Goal: Transaction & Acquisition: Book appointment/travel/reservation

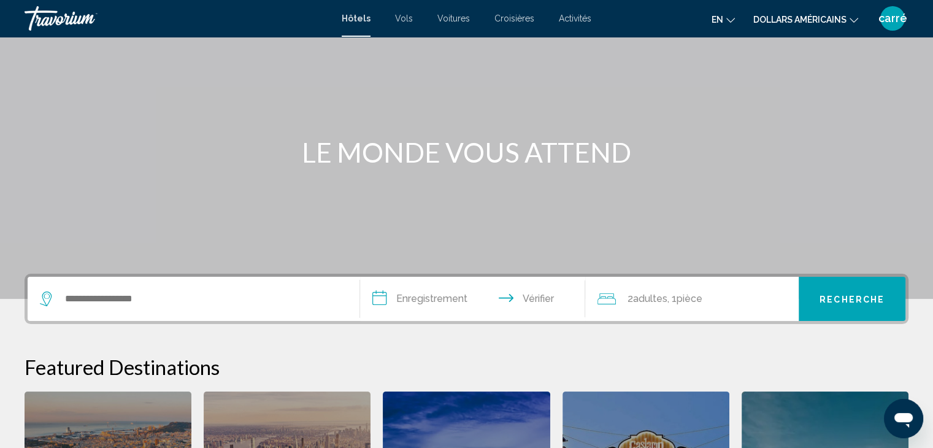
scroll to position [123, 0]
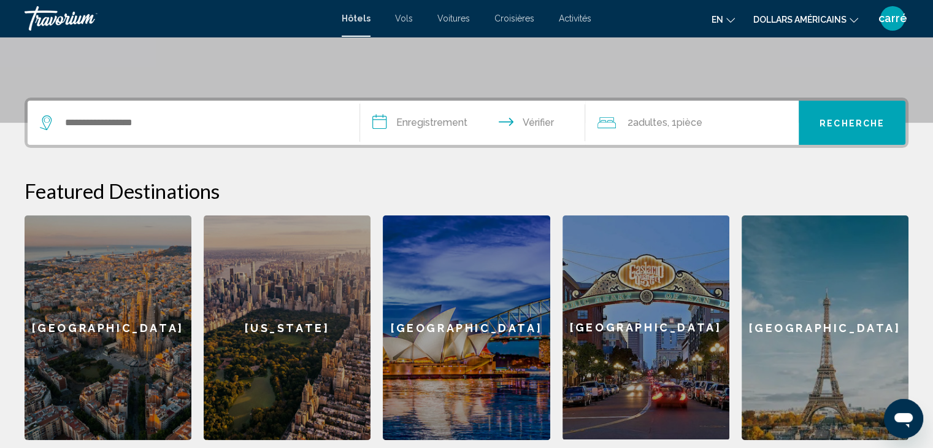
click at [124, 111] on div "Widget de recherche" at bounding box center [193, 123] width 307 height 44
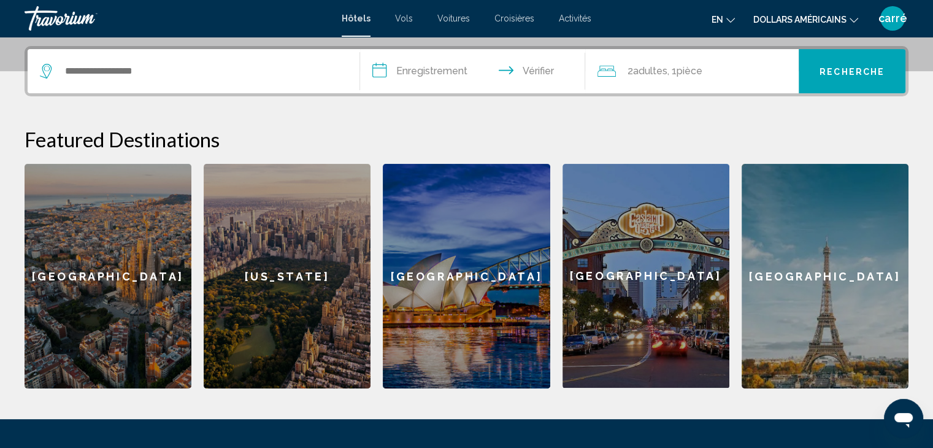
scroll to position [302, 0]
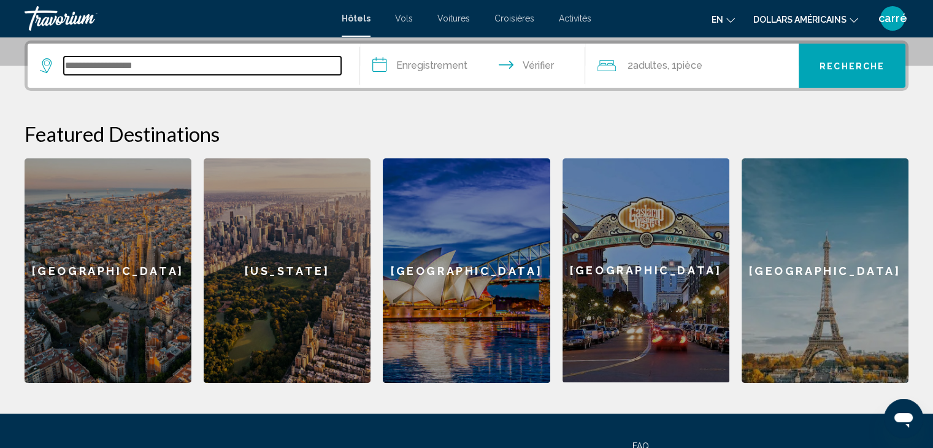
click at [156, 63] on input "Widget de recherche" at bounding box center [202, 65] width 277 height 18
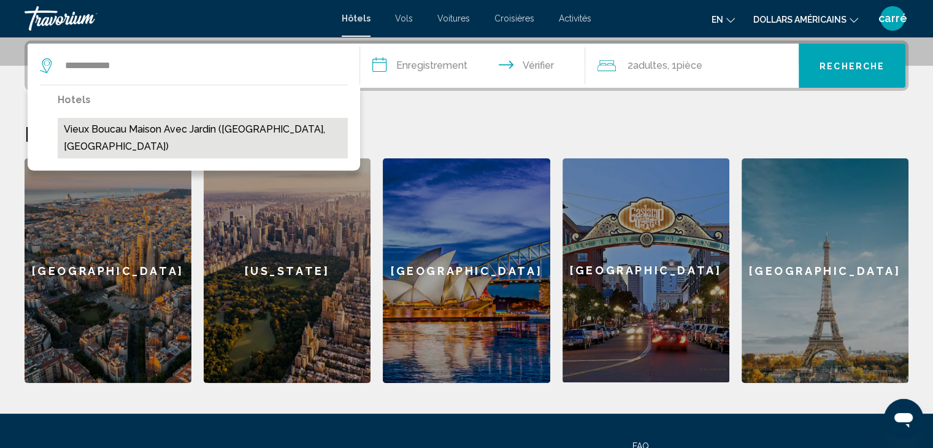
click at [127, 128] on button "Vieux Boucau Maison Avec Jardin ([GEOGRAPHIC_DATA], [GEOGRAPHIC_DATA])" at bounding box center [203, 138] width 290 height 40
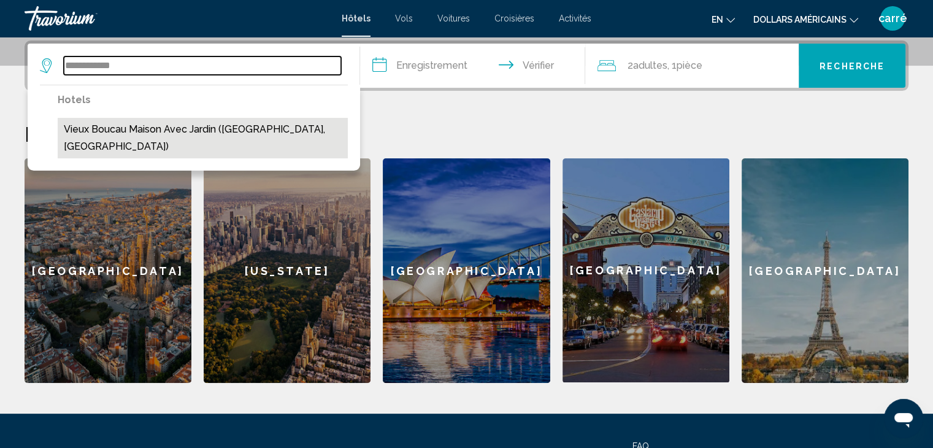
type input "**********"
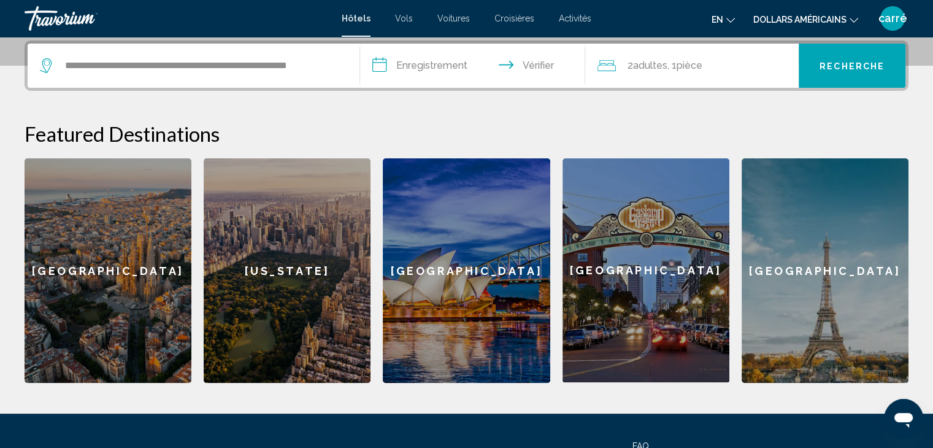
click at [409, 69] on input "**********" at bounding box center [475, 68] width 231 height 48
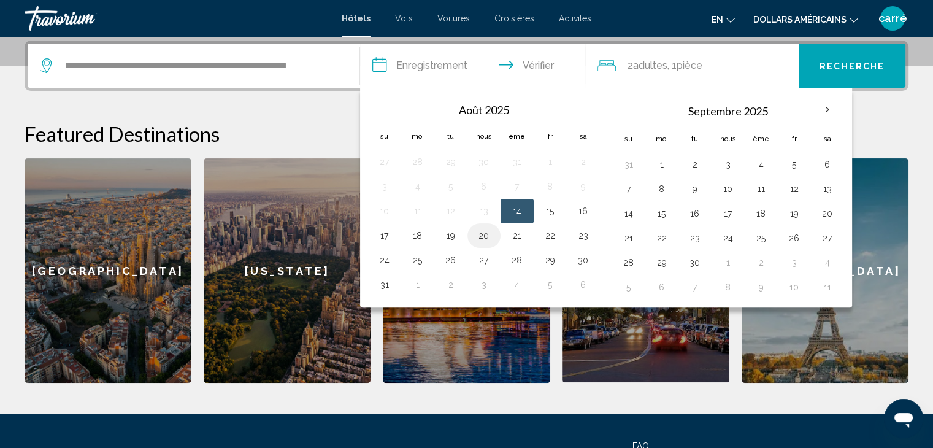
click at [483, 239] on button "20" at bounding box center [484, 235] width 20 height 17
click at [550, 67] on input "**********" at bounding box center [475, 68] width 231 height 48
click at [545, 234] on button "22" at bounding box center [550, 235] width 20 height 17
type input "**********"
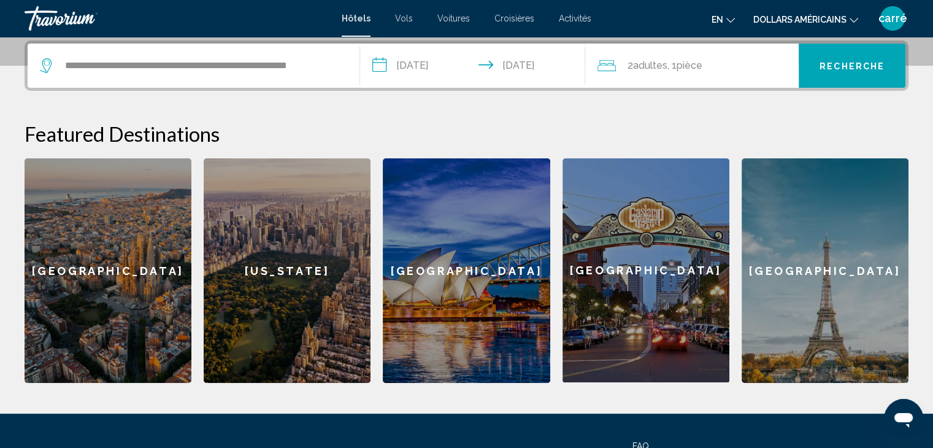
click at [653, 69] on font "adultes" at bounding box center [649, 65] width 34 height 12
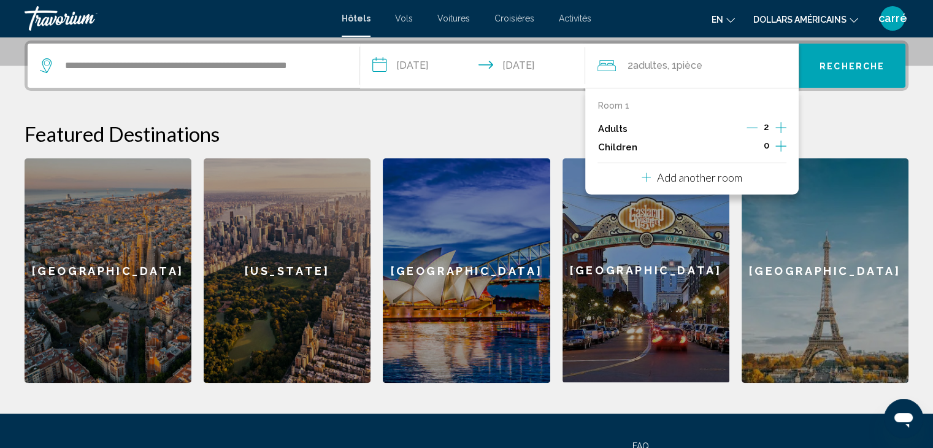
click at [756, 129] on icon "Decrement adults" at bounding box center [751, 127] width 11 height 11
click at [780, 142] on icon "Increment children" at bounding box center [780, 146] width 11 height 15
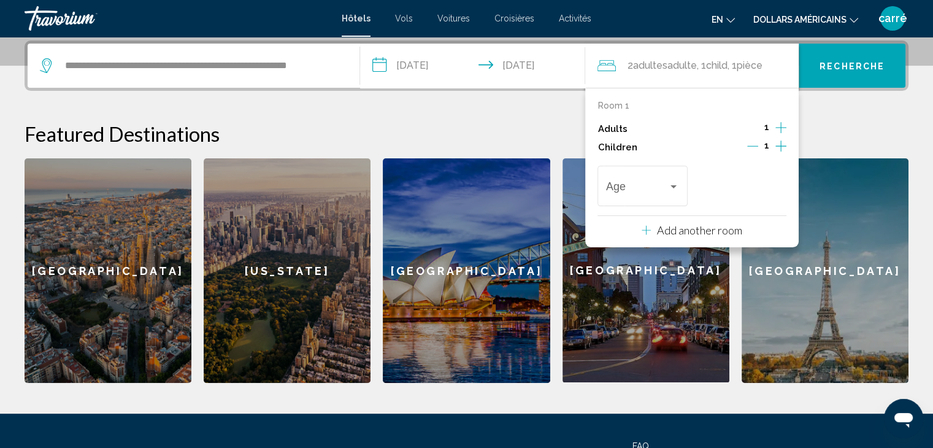
click at [780, 142] on icon "Increment children" at bounding box center [780, 146] width 11 height 15
click at [678, 182] on div "Travelers: 1 adult, 2 children" at bounding box center [673, 187] width 11 height 10
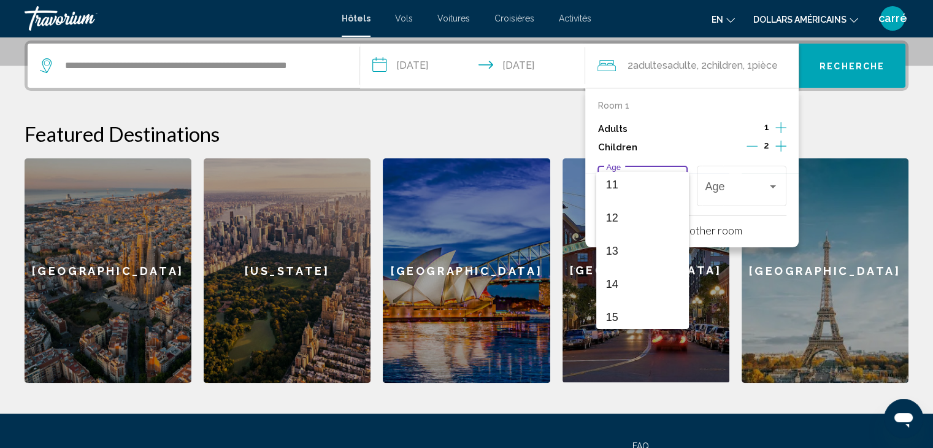
scroll to position [429, 0]
click at [620, 198] on span "13" at bounding box center [642, 189] width 73 height 33
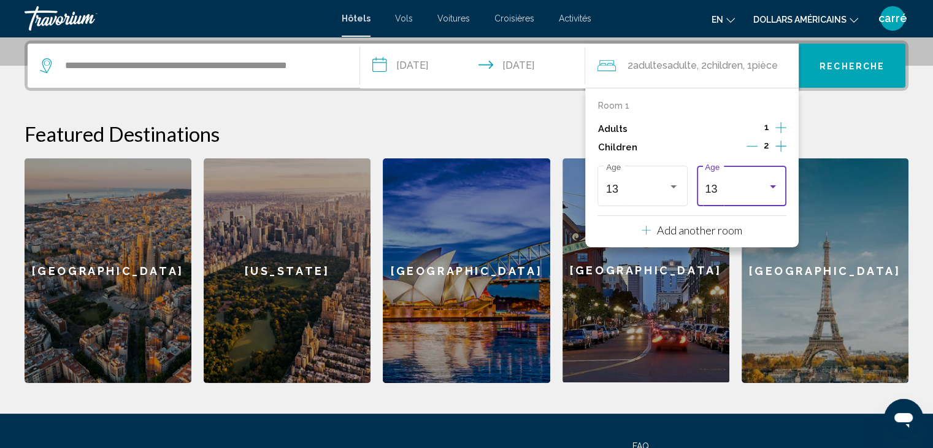
click at [775, 190] on div "Travelers: 1 adult, 2 children" at bounding box center [772, 187] width 11 height 10
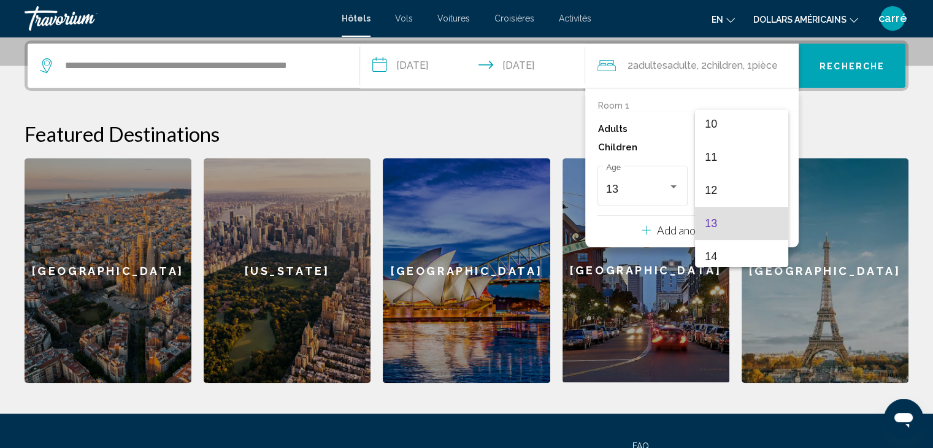
scroll to position [307, 0]
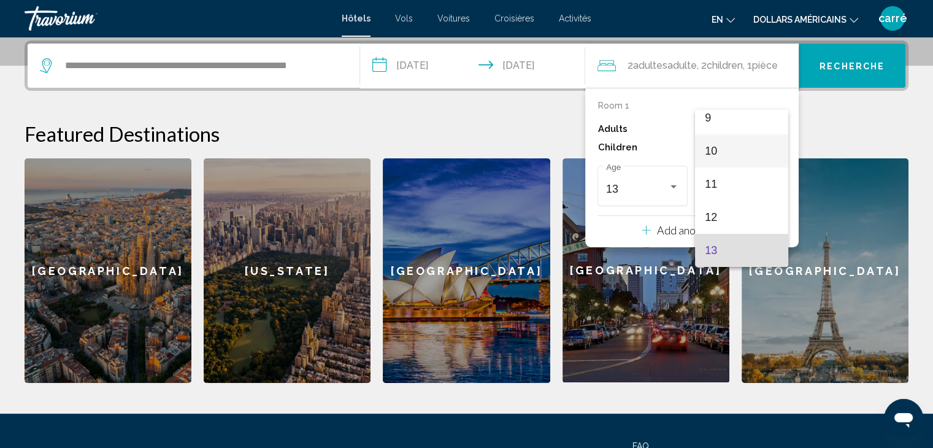
click at [721, 153] on span "10" at bounding box center [741, 150] width 73 height 33
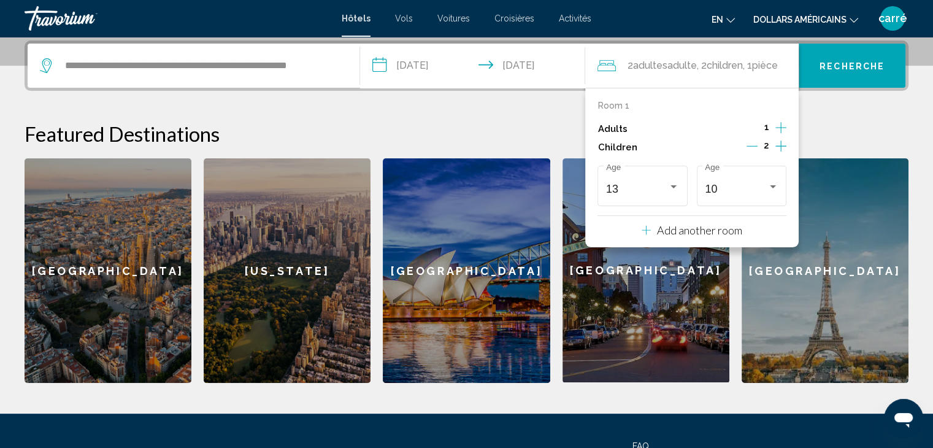
click at [891, 114] on div "**********" at bounding box center [466, 211] width 933 height 342
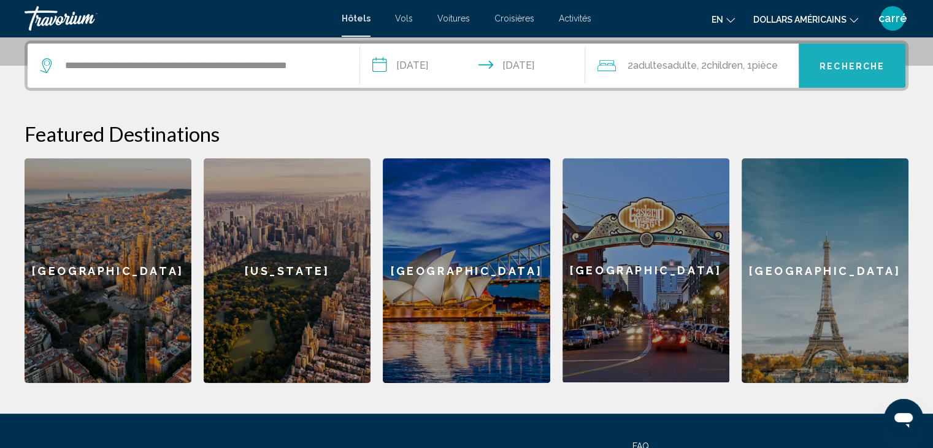
click at [861, 67] on font "Recherche" at bounding box center [851, 66] width 65 height 10
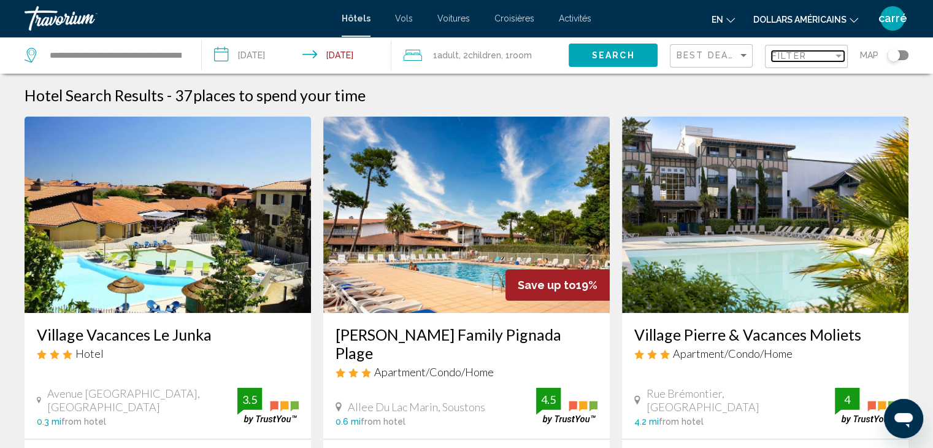
click at [827, 58] on div "Filter" at bounding box center [802, 56] width 61 height 10
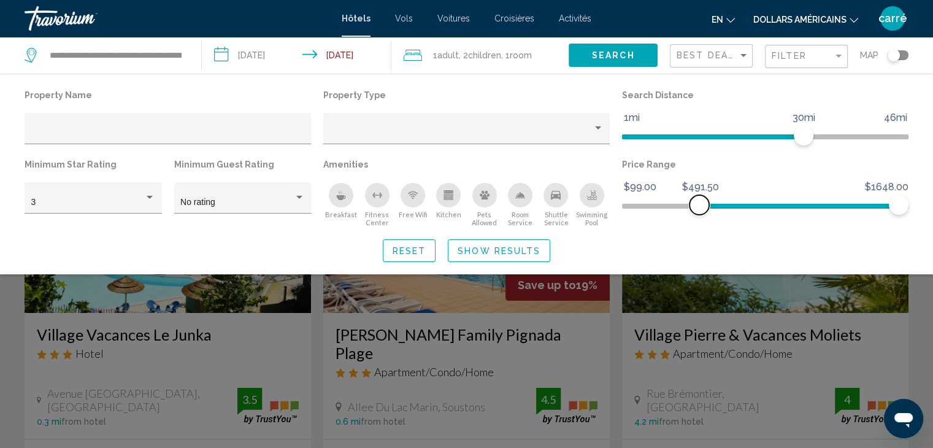
click at [699, 204] on span "Hotel Filters" at bounding box center [798, 206] width 199 height 5
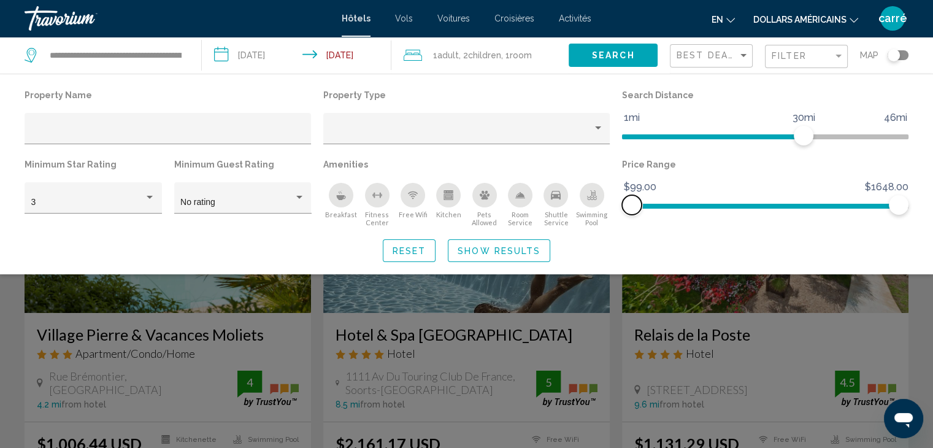
drag, startPoint x: 699, startPoint y: 204, endPoint x: 580, endPoint y: 208, distance: 119.1
click at [580, 208] on div "Property Name Property Type Search Distance 1mi 46mi 30mi Minimum Star Rating 3…" at bounding box center [466, 156] width 896 height 140
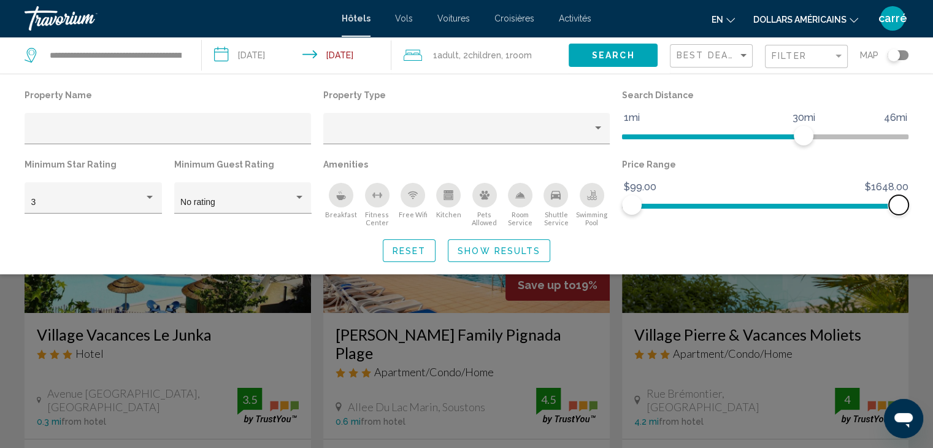
click at [786, 206] on span "Hotel Filters" at bounding box center [765, 206] width 267 height 5
click at [742, 206] on span "Hotel Filters" at bounding box center [687, 206] width 110 height 5
click at [694, 204] on span "Hotel Filters" at bounding box center [687, 206] width 110 height 5
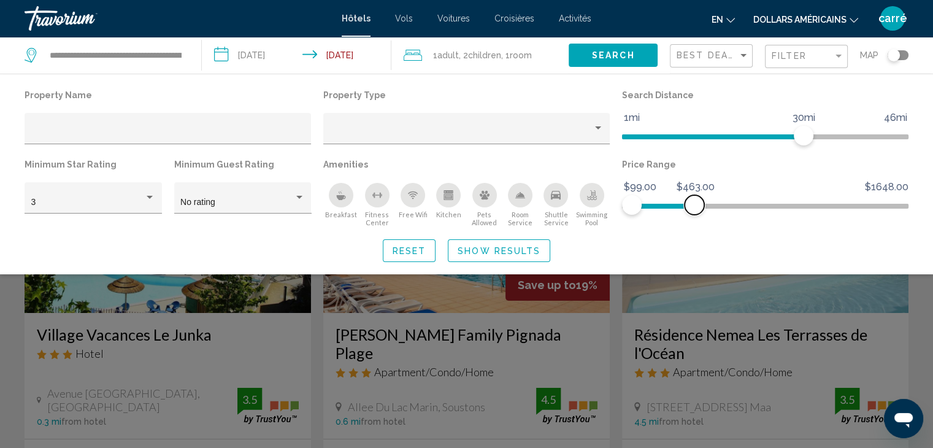
click at [676, 204] on span "Hotel Filters" at bounding box center [663, 206] width 63 height 5
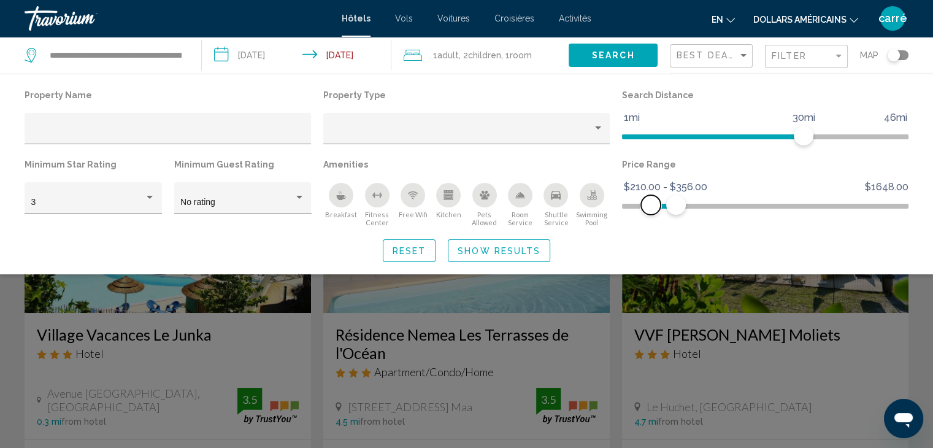
click at [651, 208] on span "Hotel Filters" at bounding box center [663, 206] width 25 height 5
drag, startPoint x: 651, startPoint y: 207, endPoint x: 604, endPoint y: 206, distance: 47.2
click at [604, 206] on div "Property Name Property Type Search Distance 1mi 46mi 30mi Minimum Star Rating 3…" at bounding box center [466, 156] width 896 height 140
click at [661, 205] on span "Hotel Filters" at bounding box center [654, 206] width 44 height 5
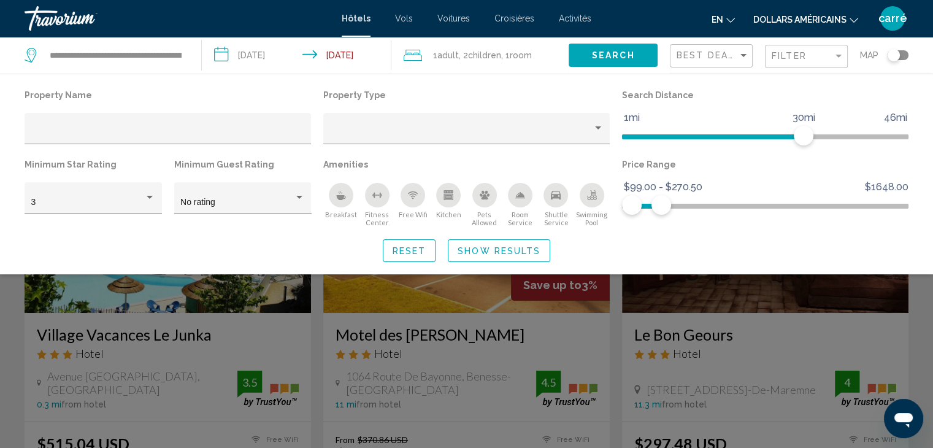
click at [916, 302] on div "Search widget" at bounding box center [466, 316] width 933 height 264
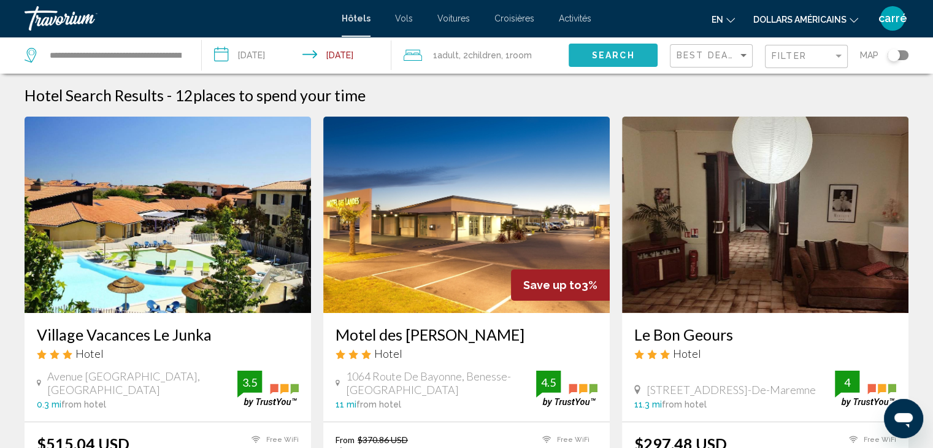
click at [608, 55] on span "Search" at bounding box center [613, 56] width 43 height 10
click at [836, 57] on div "Filter" at bounding box center [838, 56] width 11 height 10
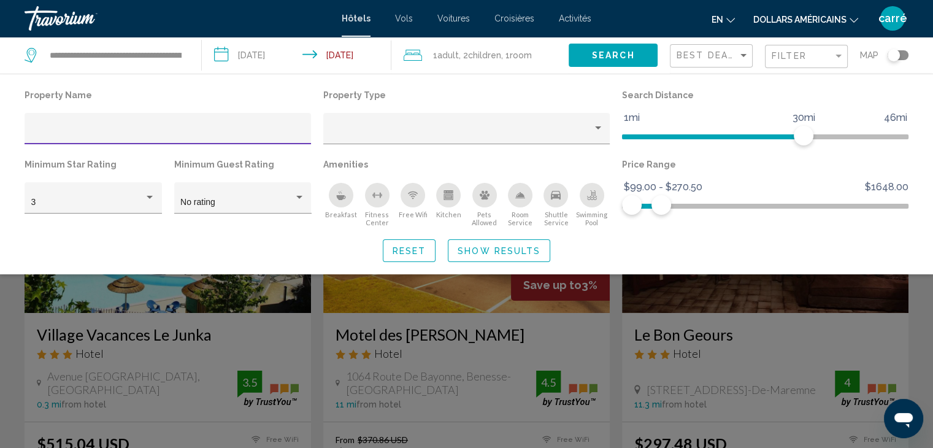
click at [515, 245] on button "Show Results" at bounding box center [499, 250] width 102 height 23
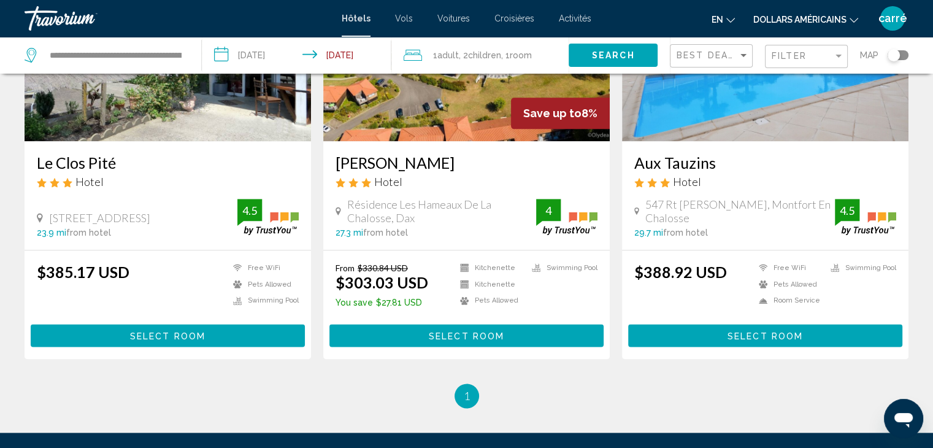
scroll to position [1288, 0]
